Goal: Use online tool/utility: Utilize a website feature to perform a specific function

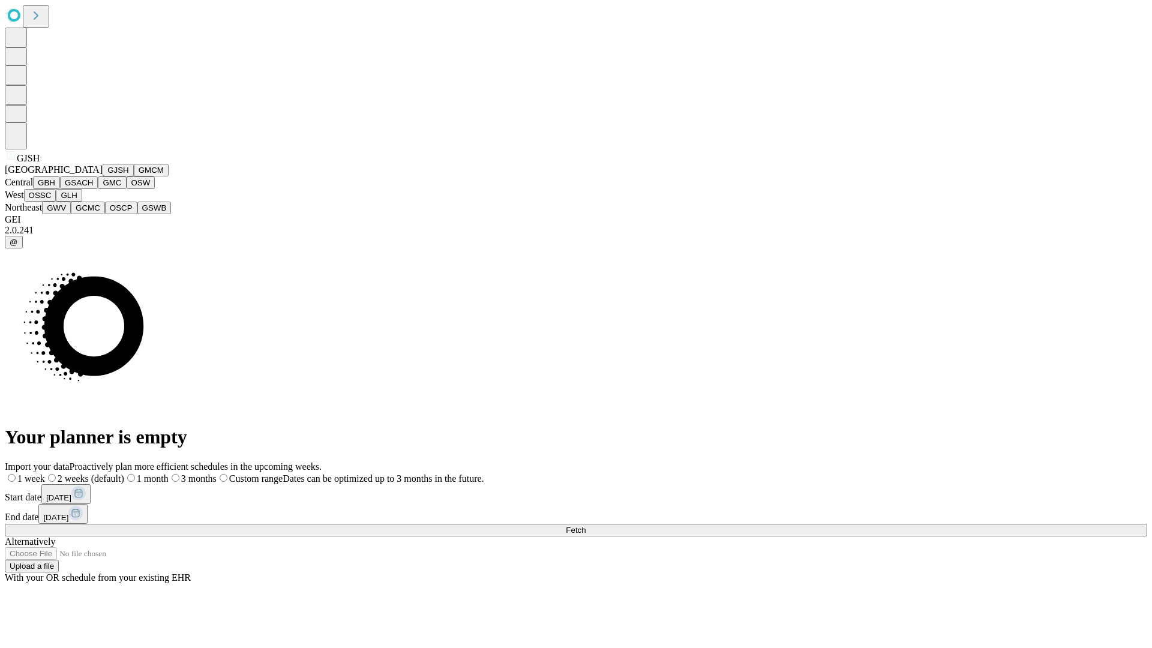
click at [103, 176] on button "GJSH" at bounding box center [118, 170] width 31 height 13
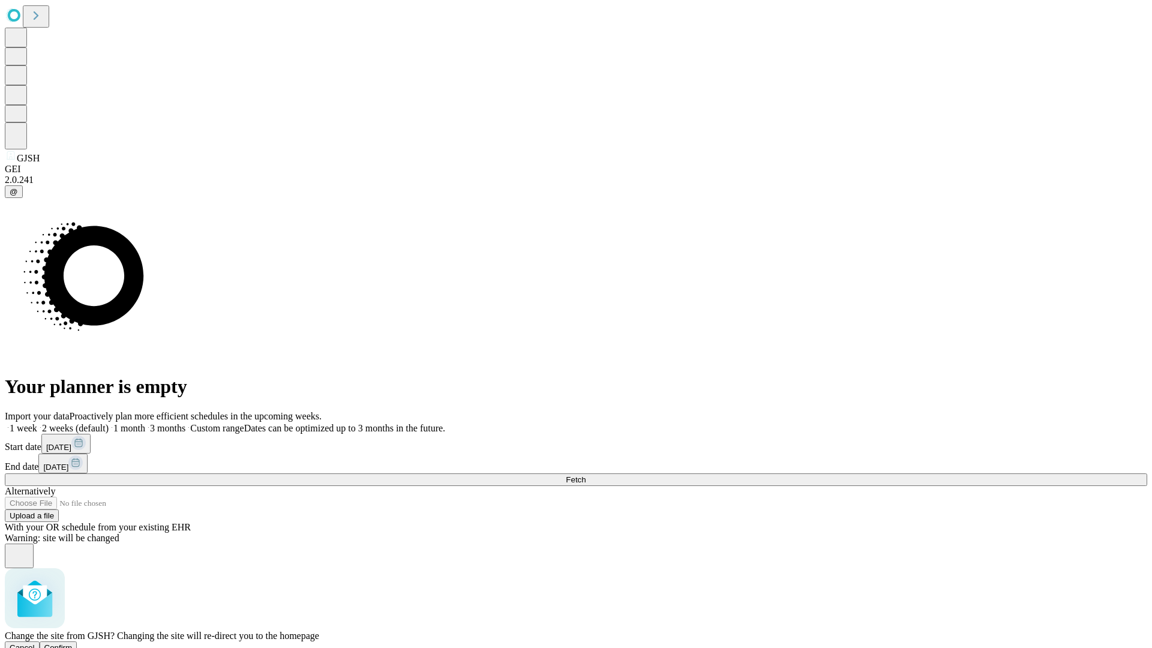
click at [73, 643] on span "Confirm" at bounding box center [58, 647] width 28 height 9
click at [145, 423] on label "1 month" at bounding box center [127, 428] width 37 height 10
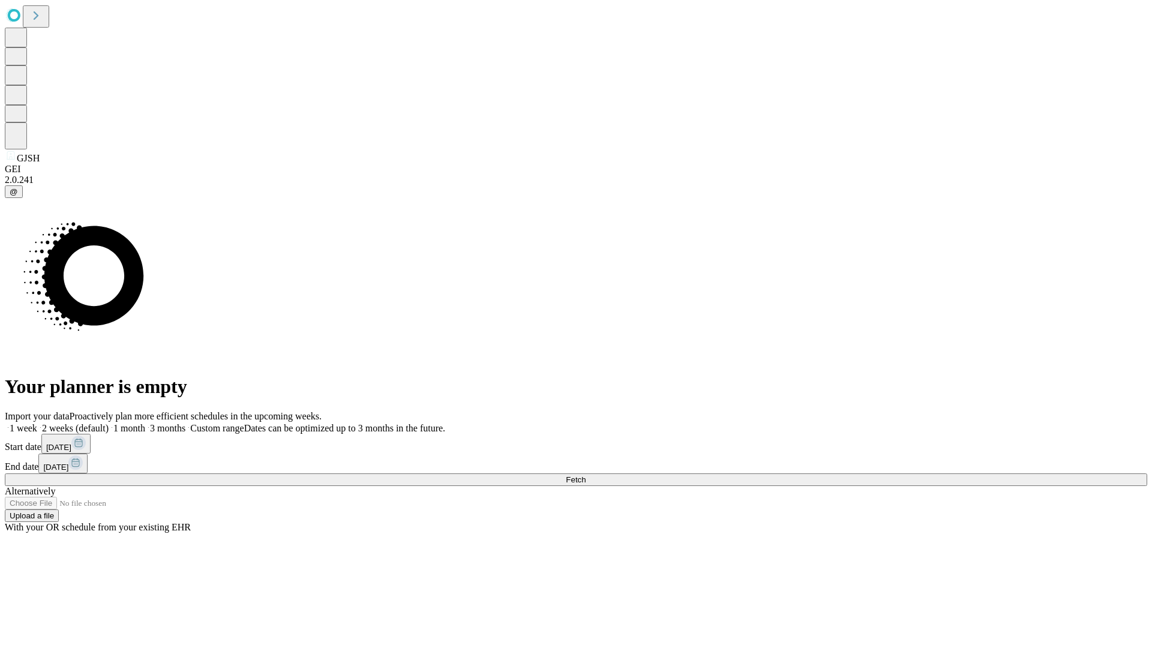
click at [586, 475] on span "Fetch" at bounding box center [576, 479] width 20 height 9
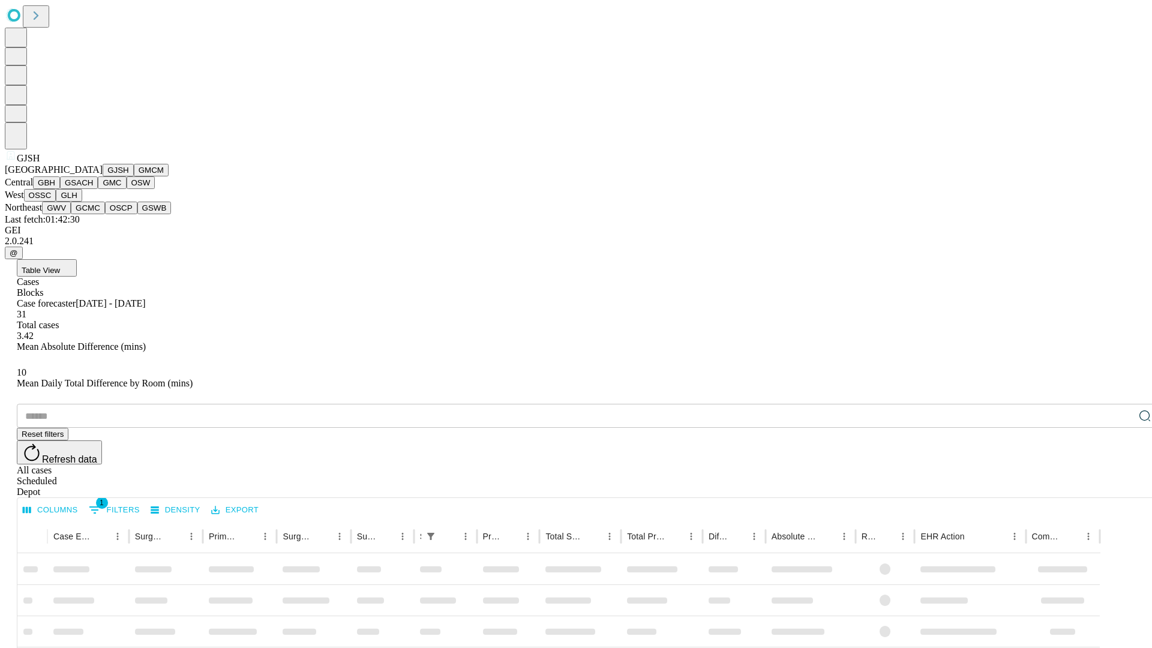
click at [134, 176] on button "GMCM" at bounding box center [151, 170] width 35 height 13
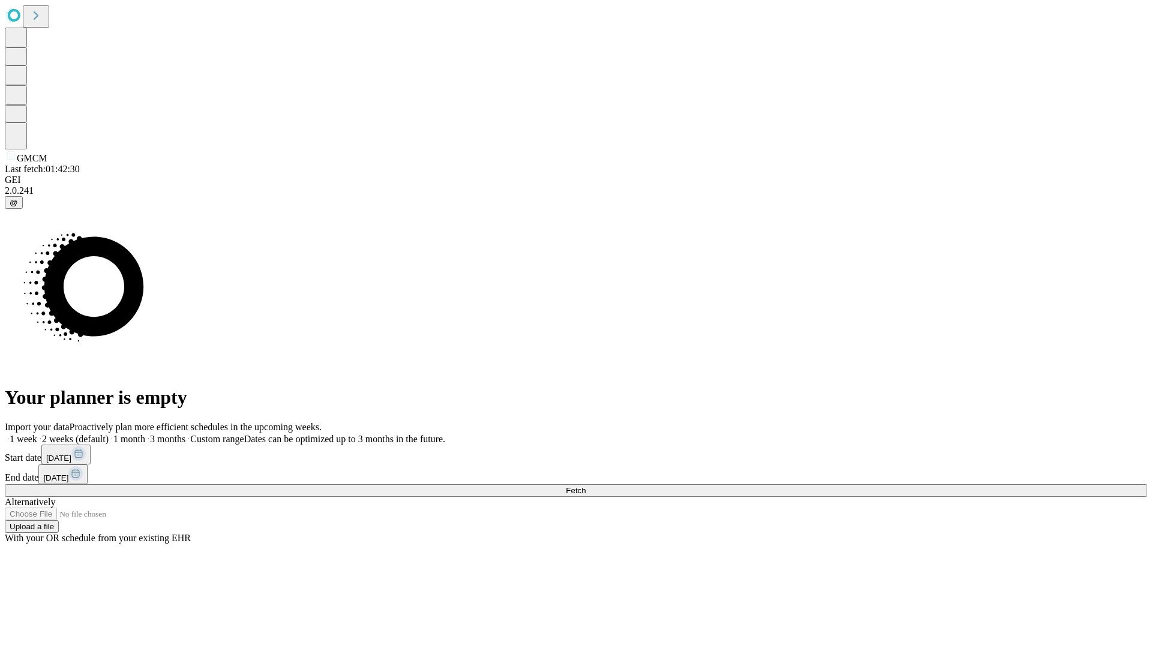
click at [145, 434] on label "1 month" at bounding box center [127, 439] width 37 height 10
click at [586, 486] on span "Fetch" at bounding box center [576, 490] width 20 height 9
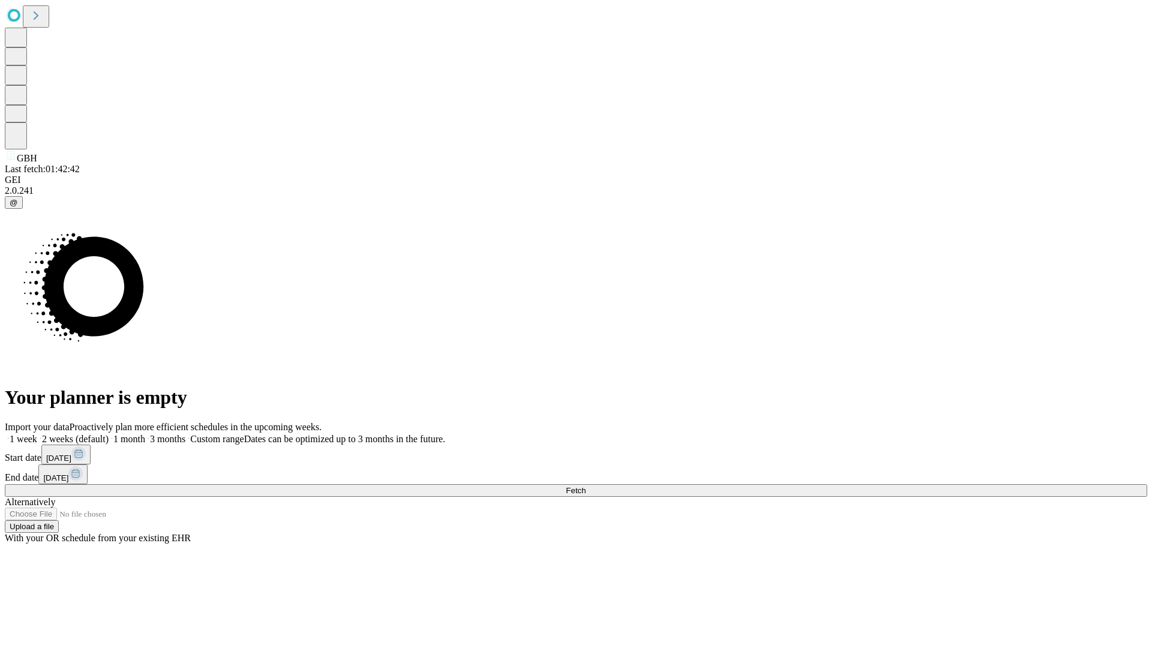
click at [586, 486] on span "Fetch" at bounding box center [576, 490] width 20 height 9
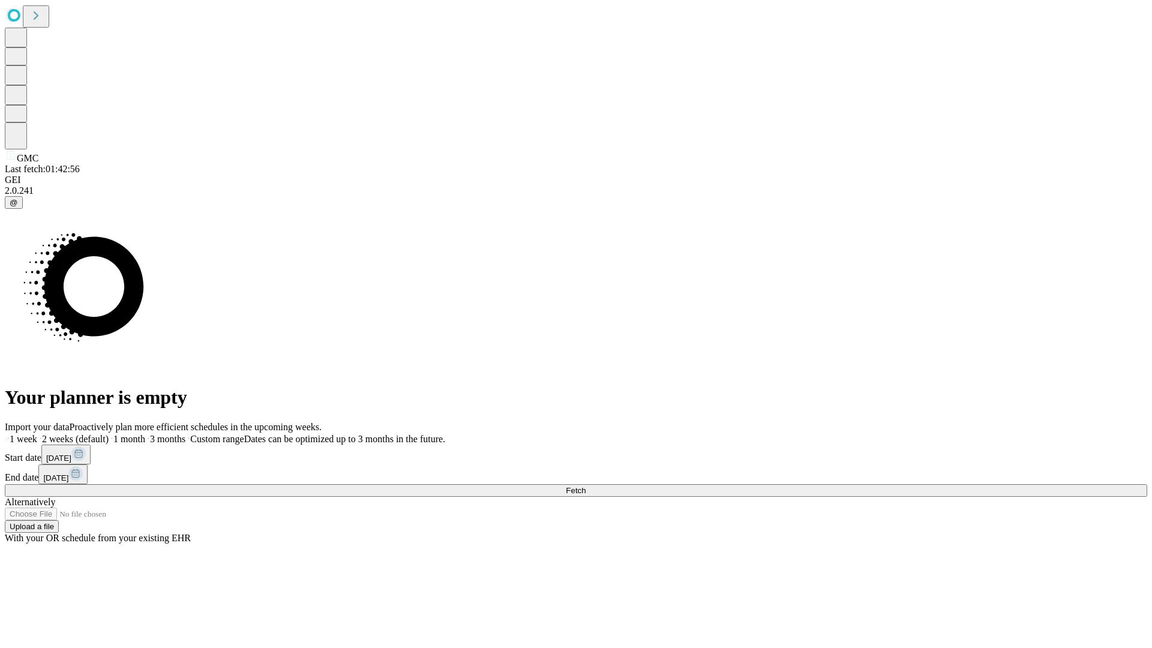
click at [586, 486] on span "Fetch" at bounding box center [576, 490] width 20 height 9
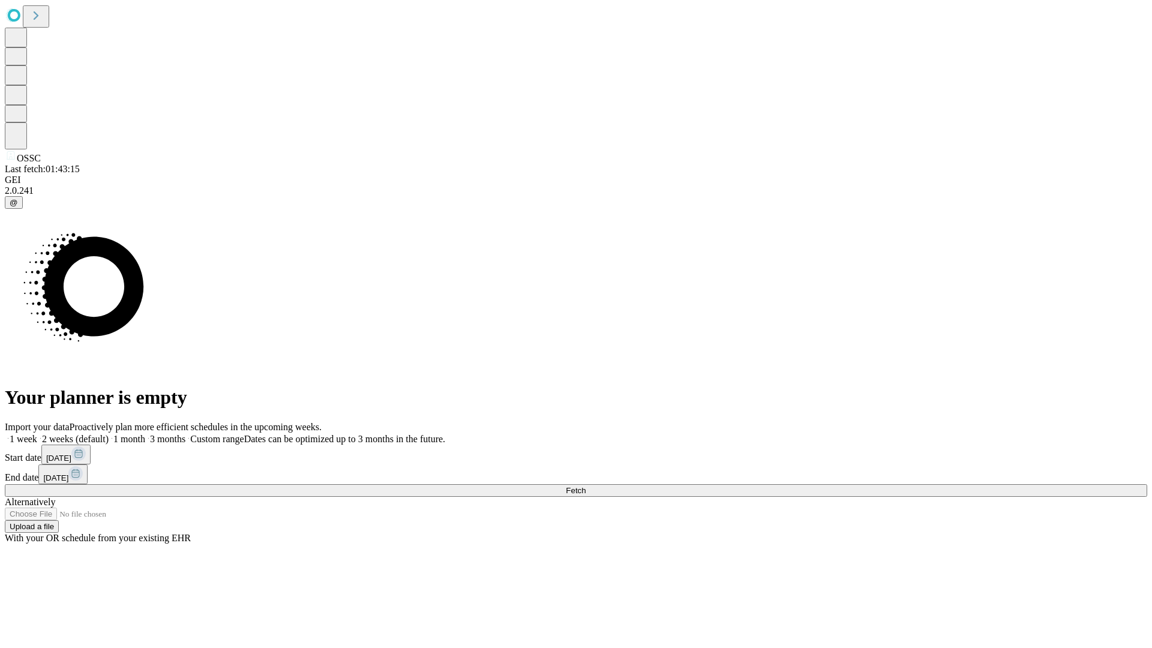
click at [145, 434] on label "1 month" at bounding box center [127, 439] width 37 height 10
click at [586, 486] on span "Fetch" at bounding box center [576, 490] width 20 height 9
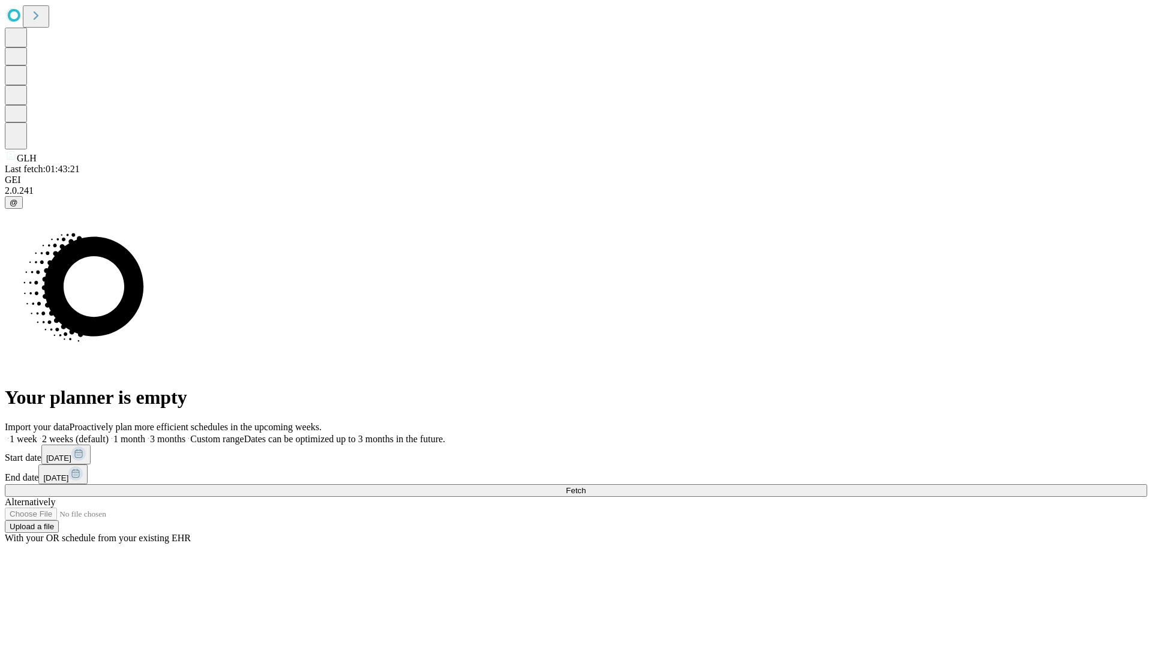
click at [145, 434] on label "1 month" at bounding box center [127, 439] width 37 height 10
click at [586, 486] on span "Fetch" at bounding box center [576, 490] width 20 height 9
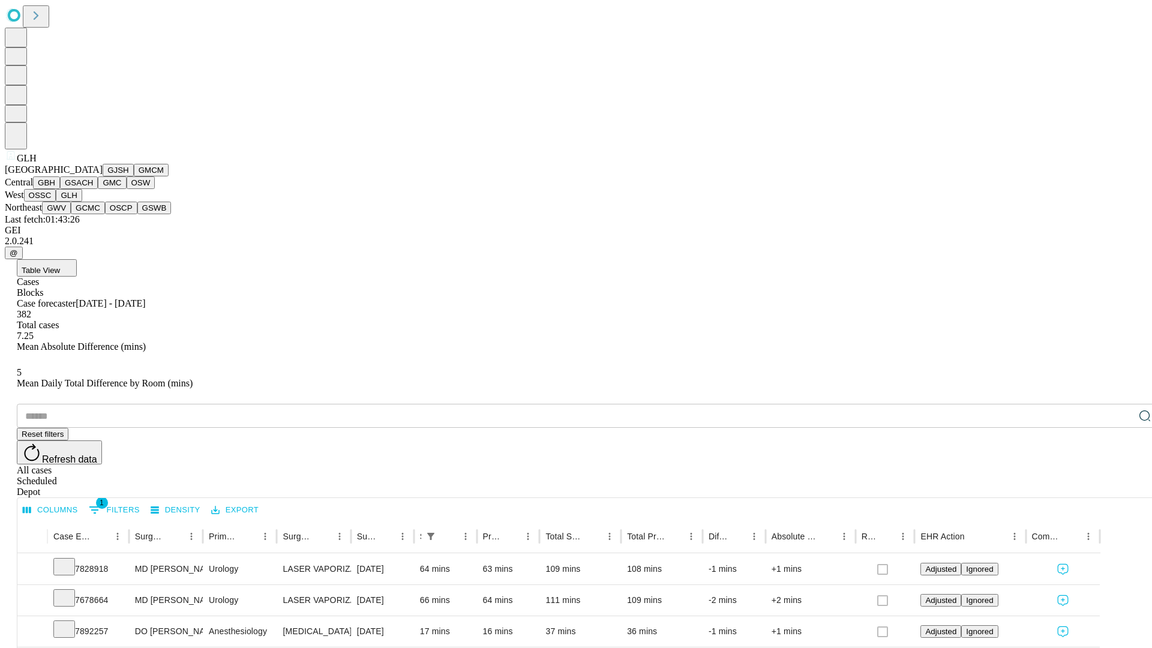
click at [71, 214] on button "GWV" at bounding box center [56, 208] width 29 height 13
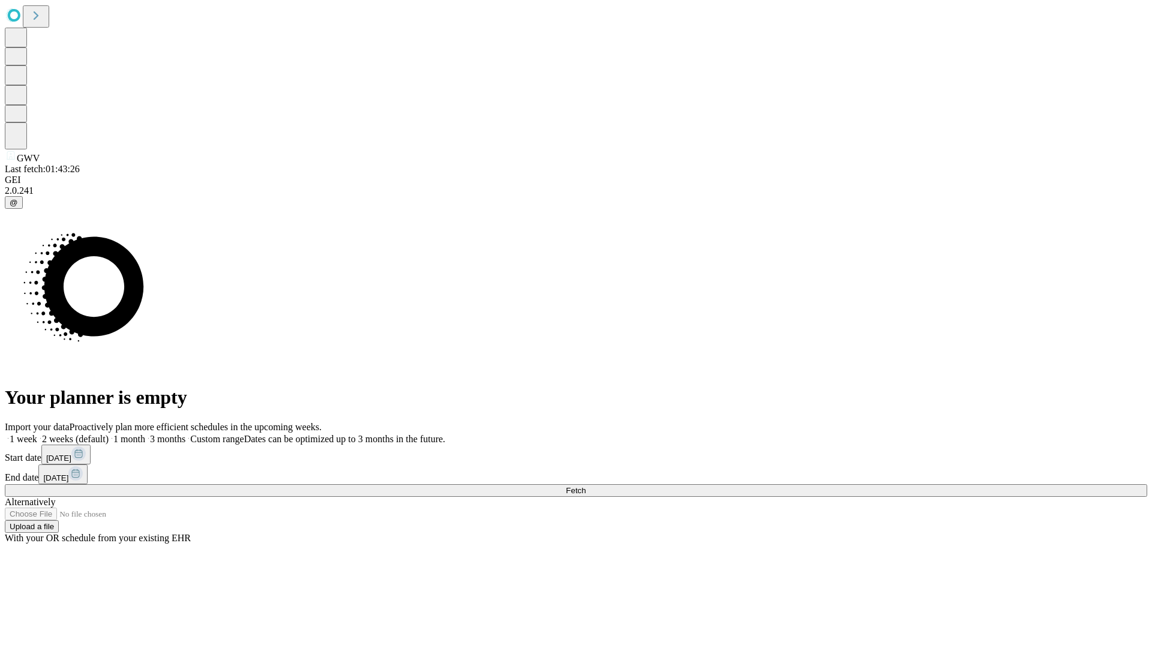
click at [145, 434] on label "1 month" at bounding box center [127, 439] width 37 height 10
click at [586, 486] on span "Fetch" at bounding box center [576, 490] width 20 height 9
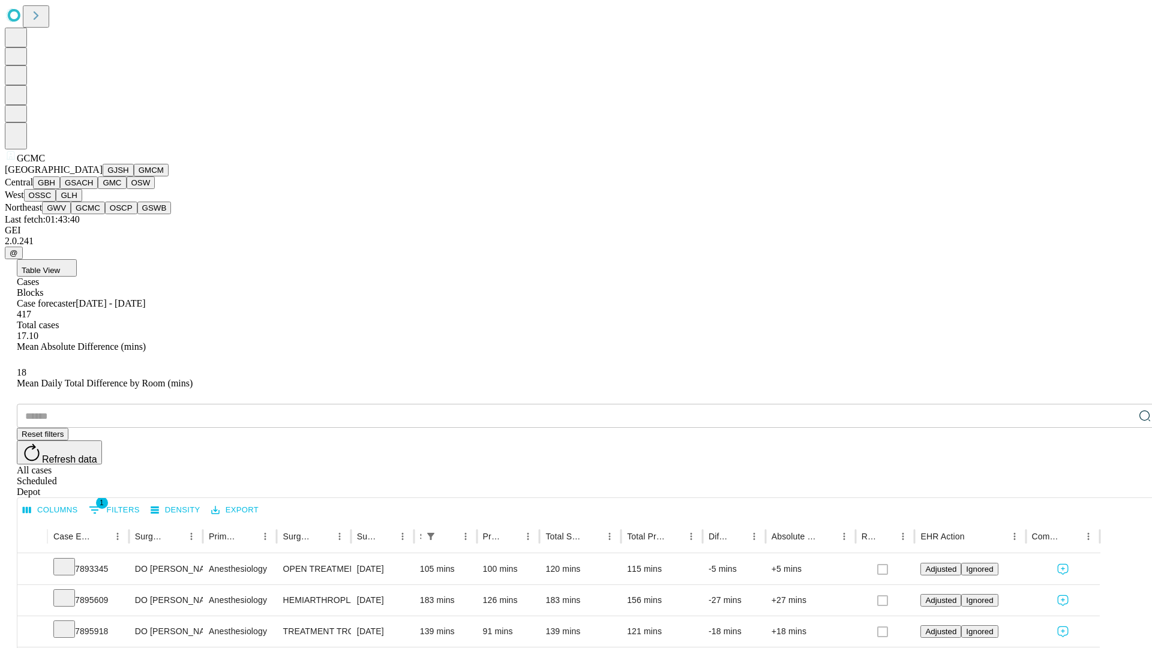
click at [105, 214] on button "OSCP" at bounding box center [121, 208] width 32 height 13
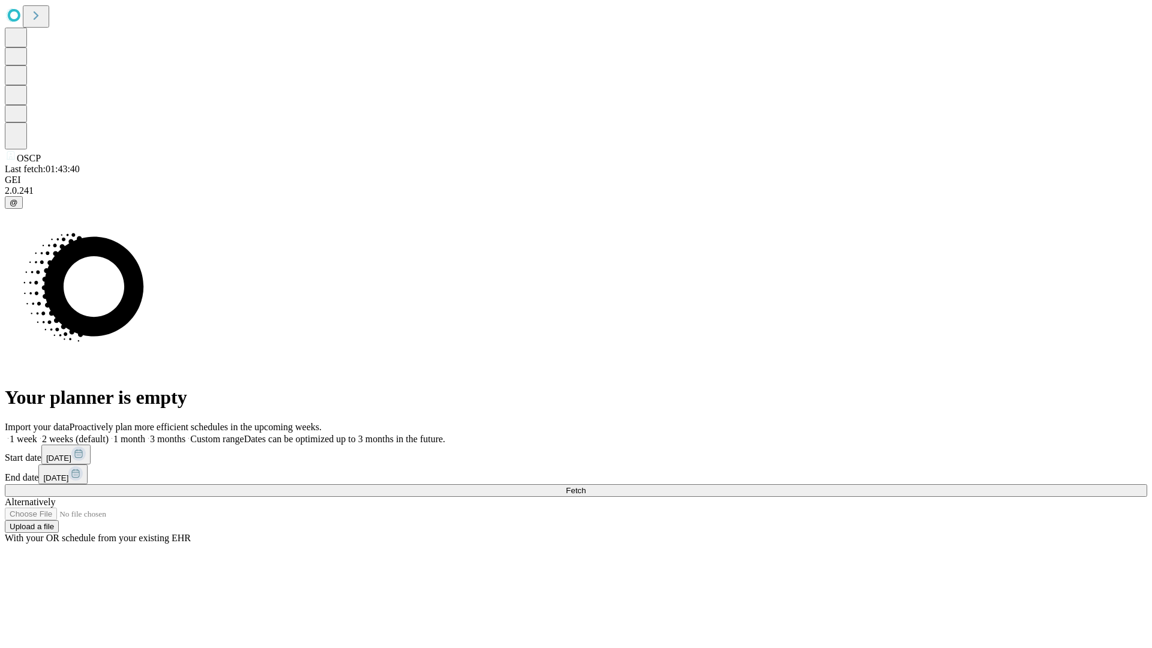
click at [586, 486] on span "Fetch" at bounding box center [576, 490] width 20 height 9
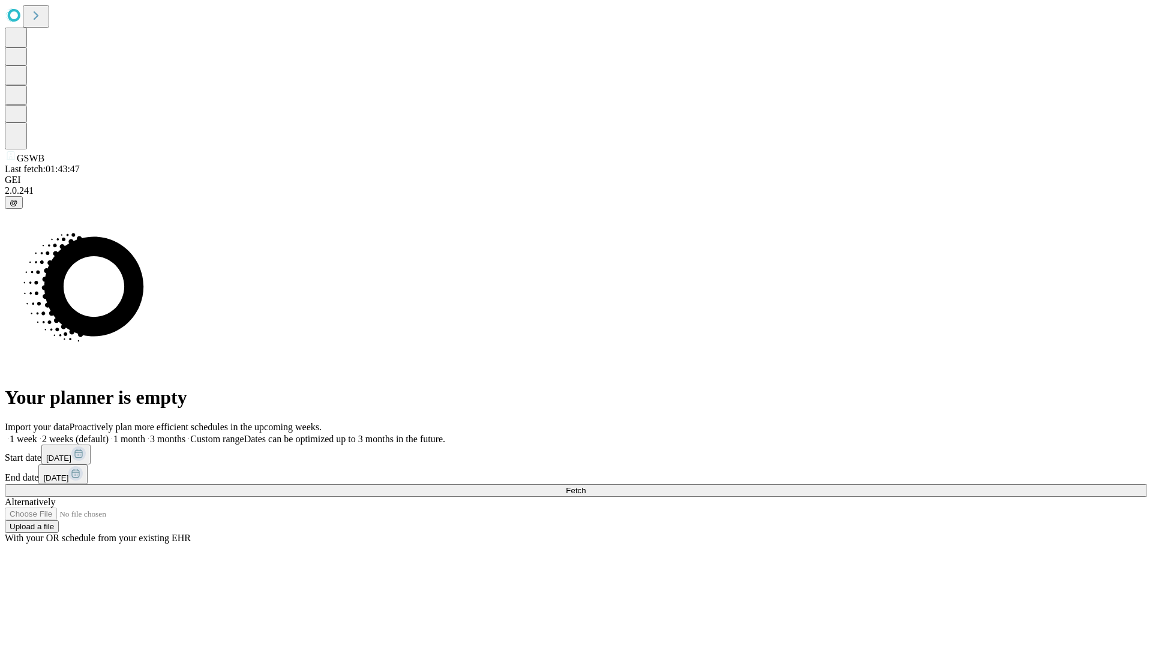
click at [145, 434] on label "1 month" at bounding box center [127, 439] width 37 height 10
click at [586, 486] on span "Fetch" at bounding box center [576, 490] width 20 height 9
